Goal: Task Accomplishment & Management: Manage account settings

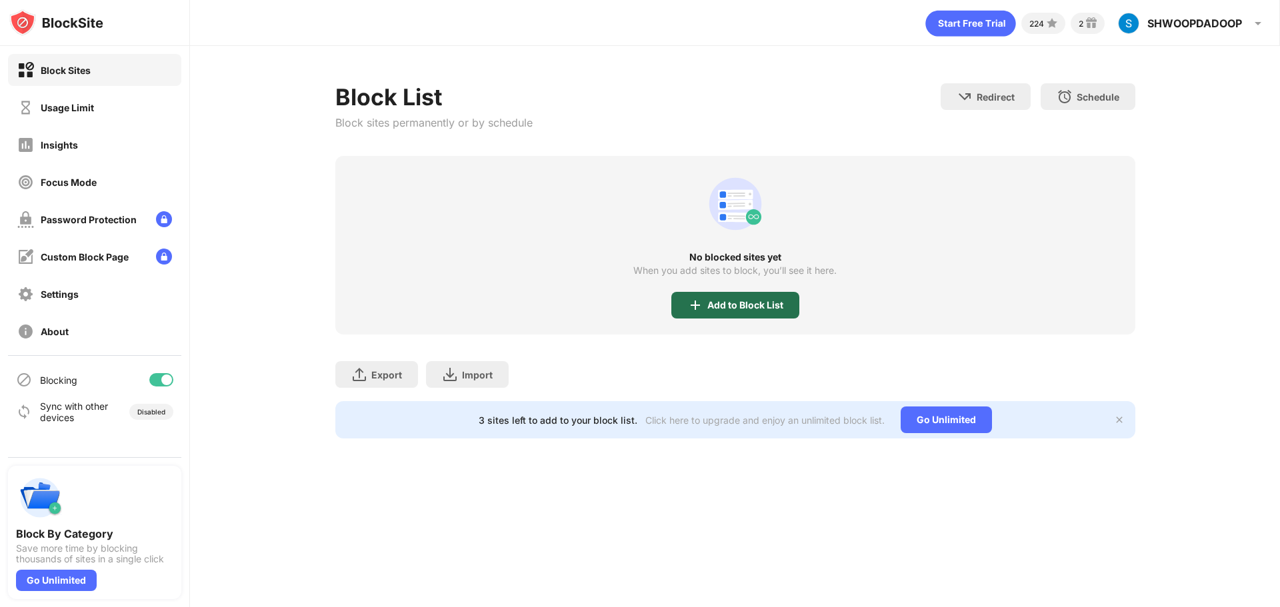
click at [741, 302] on div "Add to Block List" at bounding box center [745, 305] width 76 height 11
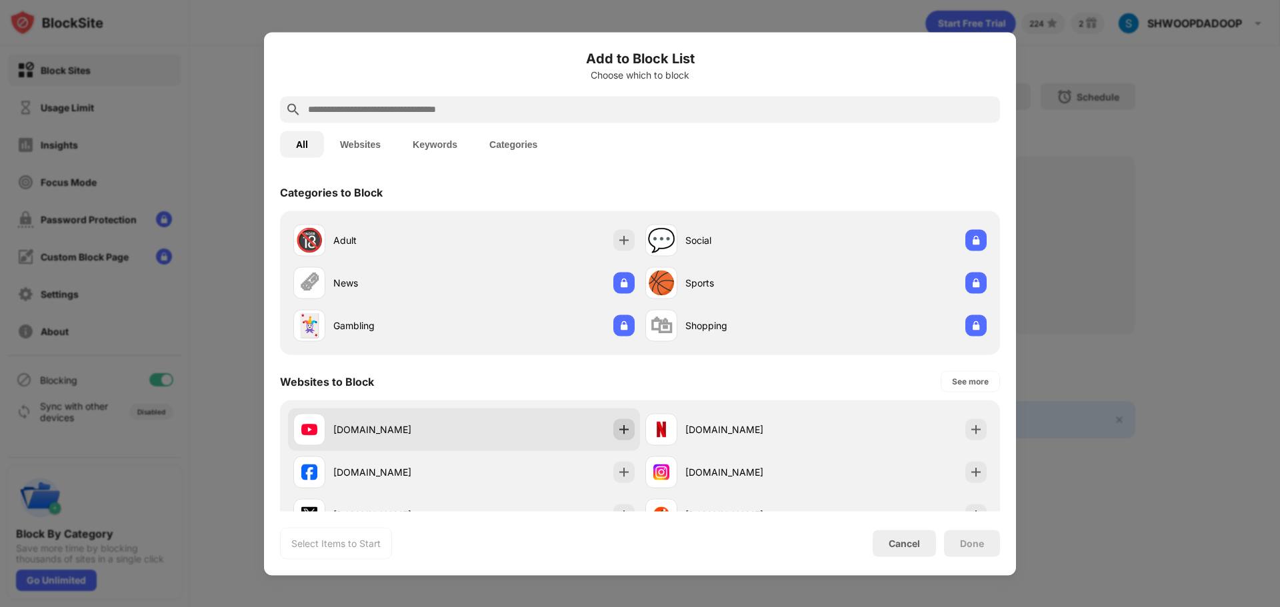
click at [619, 425] on img at bounding box center [623, 429] width 13 height 13
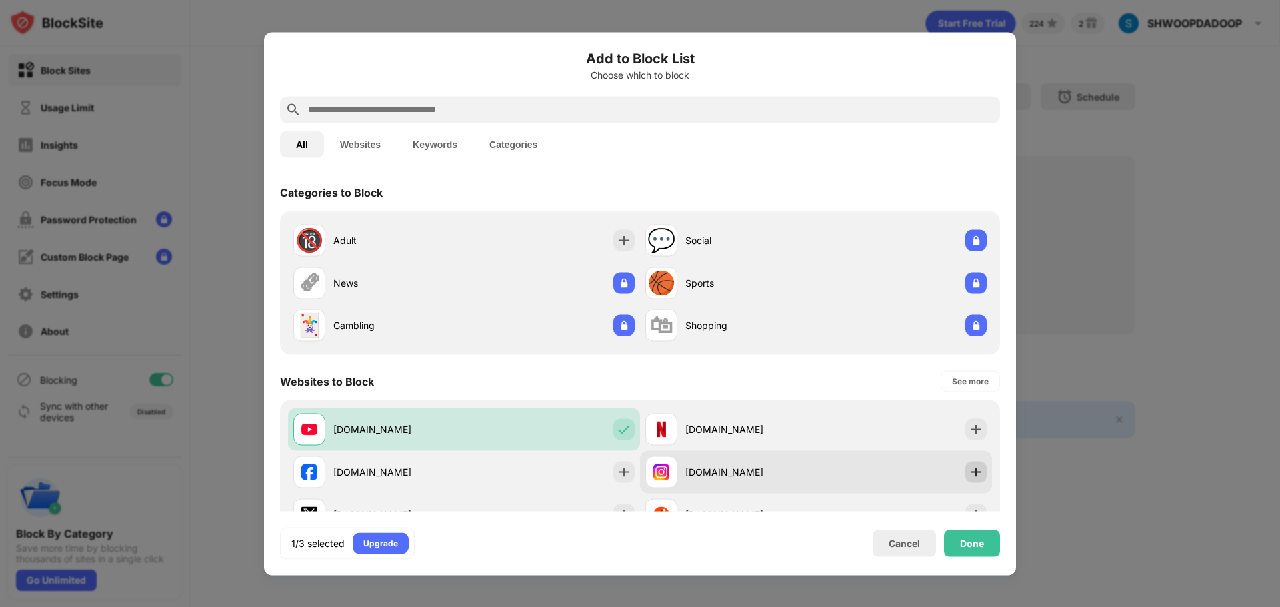
click at [971, 473] on img at bounding box center [975, 471] width 13 height 13
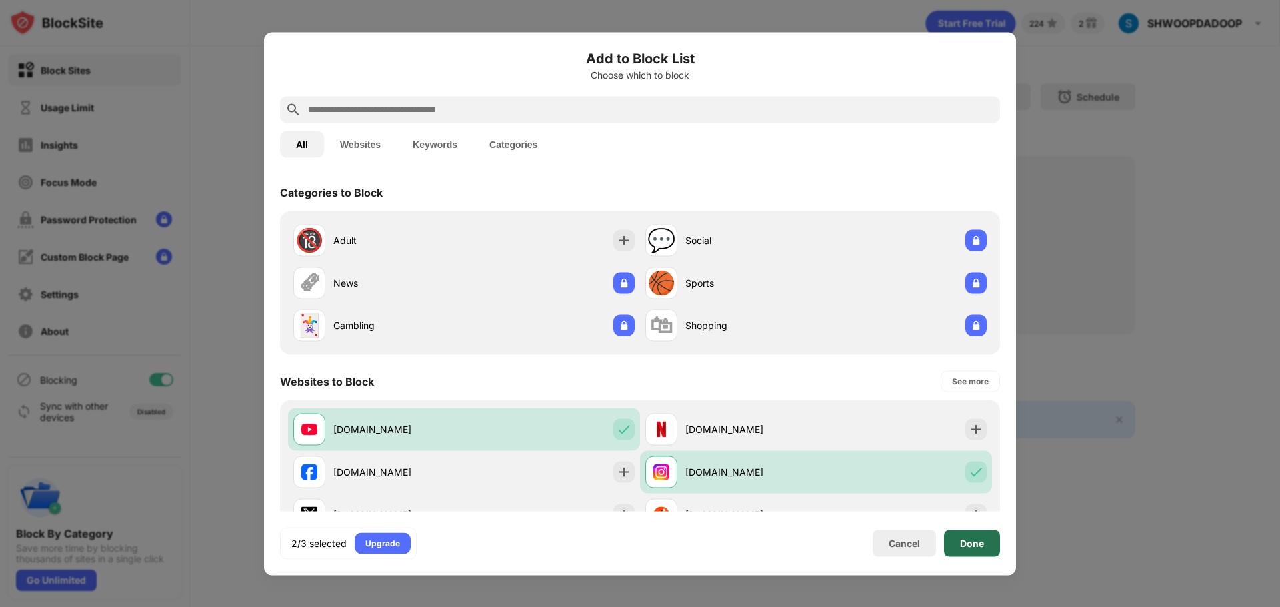
click at [981, 544] on div "Done" at bounding box center [972, 543] width 24 height 11
